Goal: Task Accomplishment & Management: Use online tool/utility

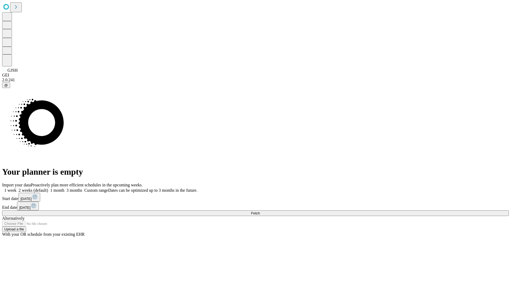
click at [260, 211] on span "Fetch" at bounding box center [255, 213] width 9 height 4
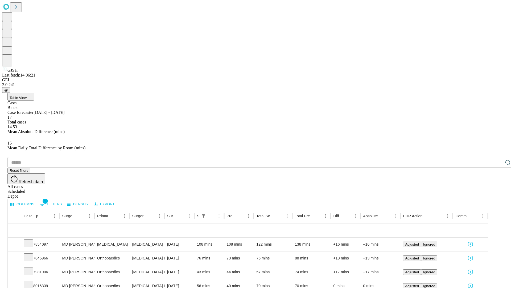
scroll to position [18, 0]
click at [31, 240] on icon at bounding box center [28, 242] width 5 height 5
